Goal: Task Accomplishment & Management: Manage account settings

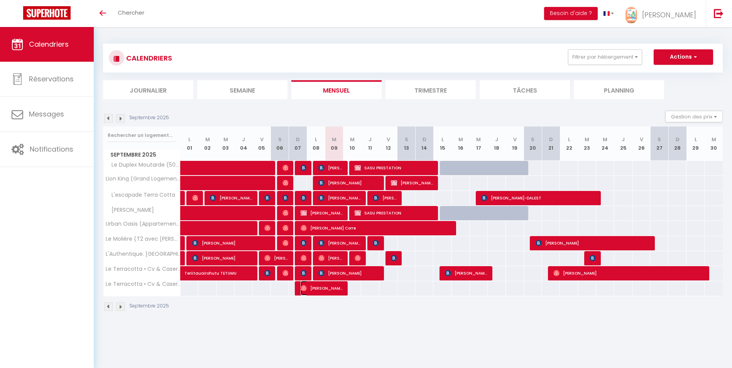
click at [325, 290] on span "[PERSON_NAME]" at bounding box center [322, 288] width 42 height 15
select select "OK"
select select "0"
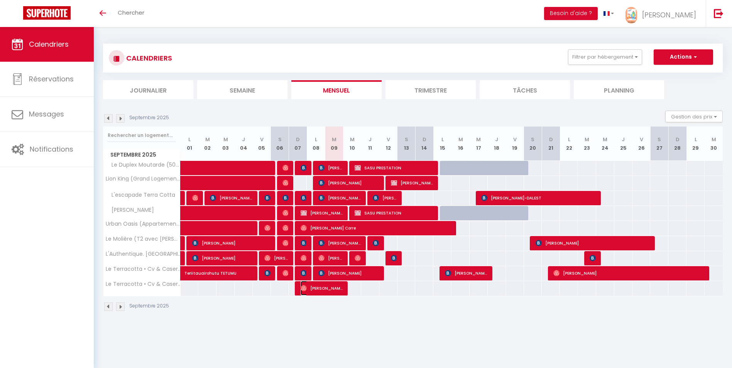
select select "1"
select select
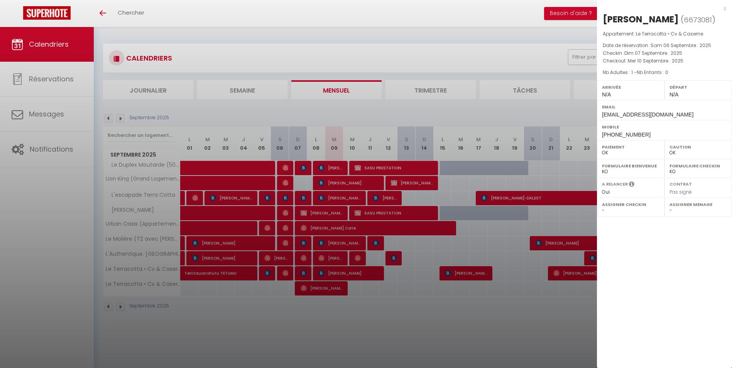
click at [724, 10] on div "x" at bounding box center [661, 8] width 129 height 9
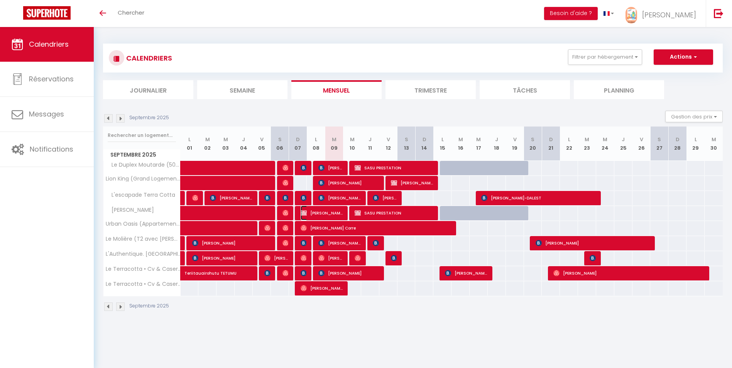
click at [325, 213] on span "[PERSON_NAME]" at bounding box center [322, 213] width 42 height 15
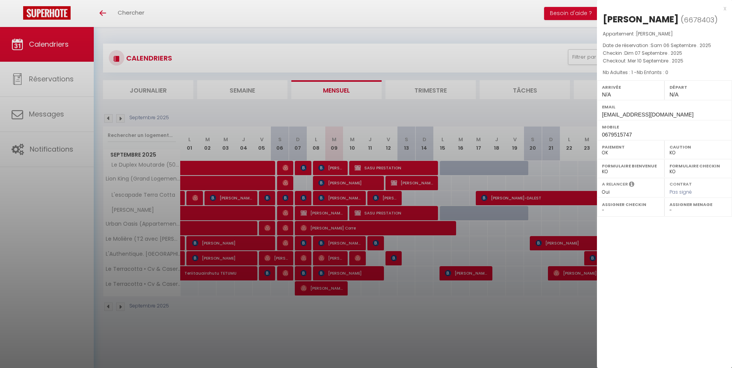
click at [725, 8] on div "x" at bounding box center [661, 8] width 129 height 9
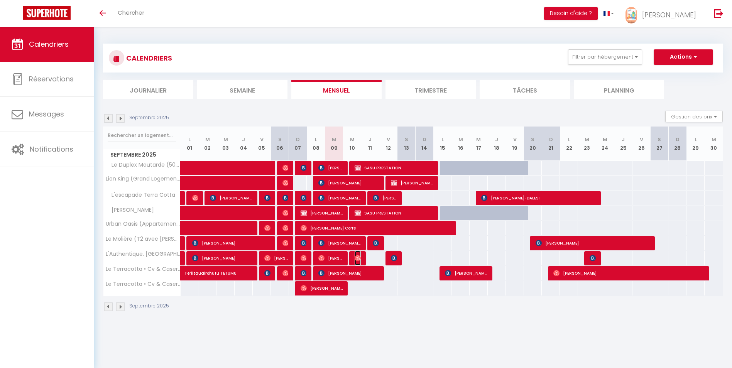
click at [358, 258] on img at bounding box center [358, 258] width 6 height 6
select select "OK"
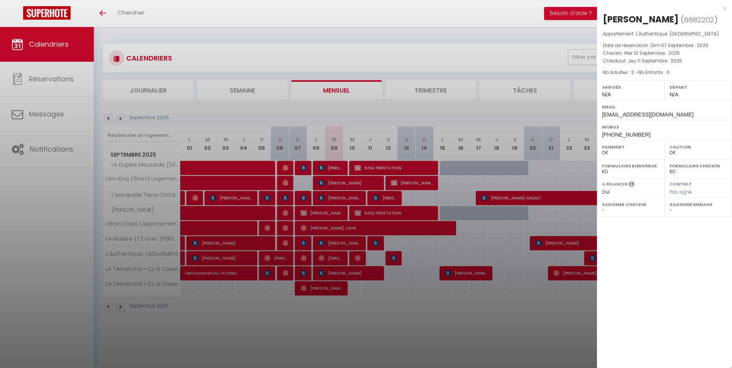
click at [725, 9] on div "x" at bounding box center [661, 8] width 129 height 9
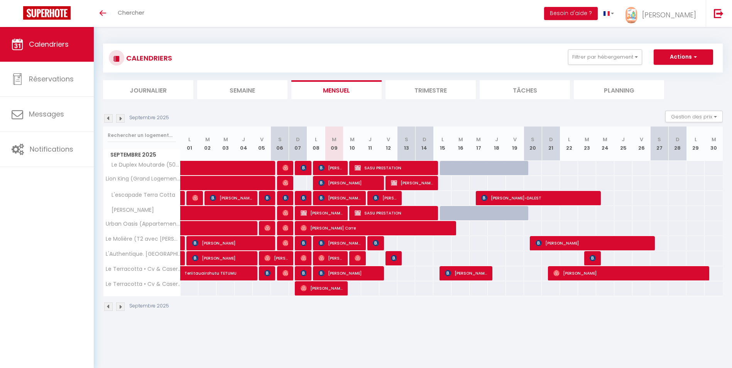
click at [119, 306] on img at bounding box center [120, 307] width 8 height 8
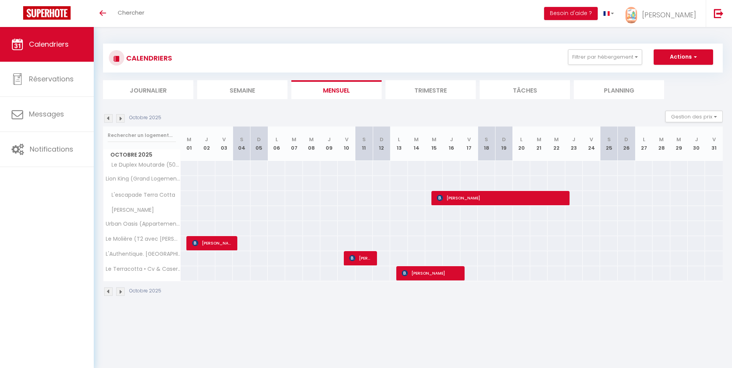
click at [107, 291] on img at bounding box center [108, 292] width 8 height 8
